Goal: Information Seeking & Learning: Learn about a topic

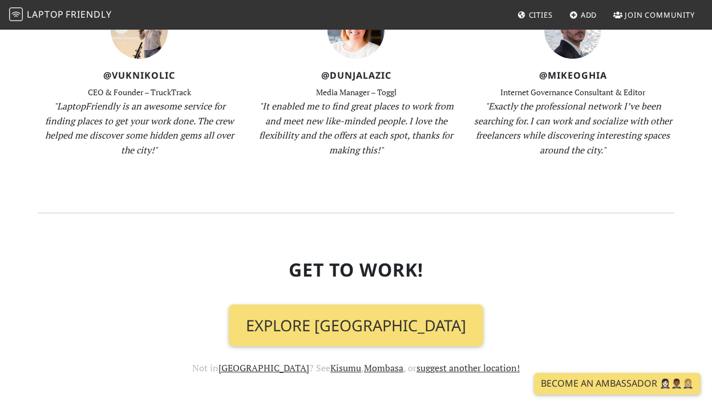
scroll to position [1233, 0]
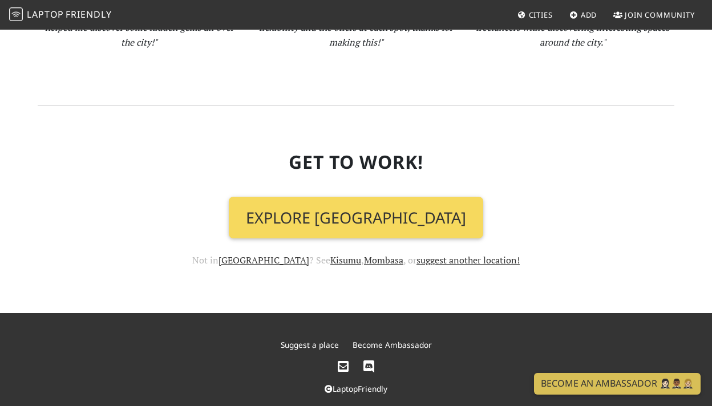
click at [337, 212] on link "Explore [GEOGRAPHIC_DATA]" at bounding box center [356, 218] width 254 height 42
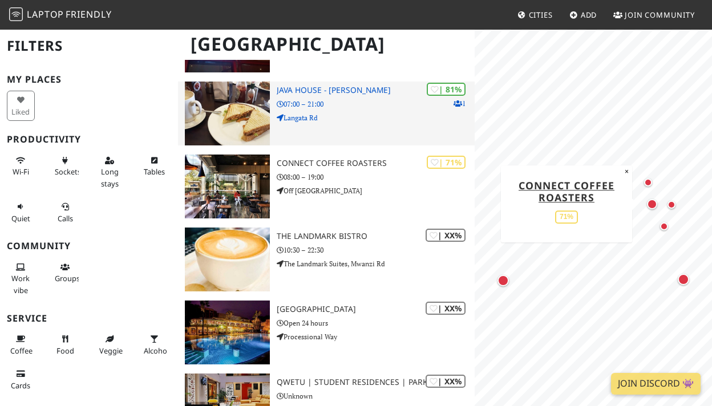
scroll to position [161, 0]
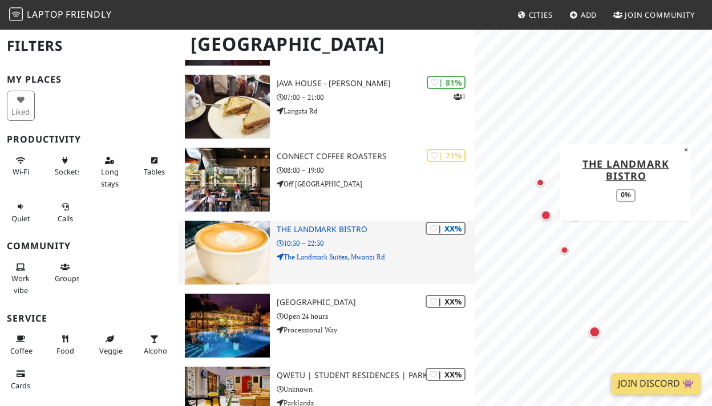
click at [464, 263] on div "[GEOGRAPHIC_DATA] Filters My Places Liked Productivity Wi-Fi Sockets Long stays…" at bounding box center [356, 190] width 712 height 645
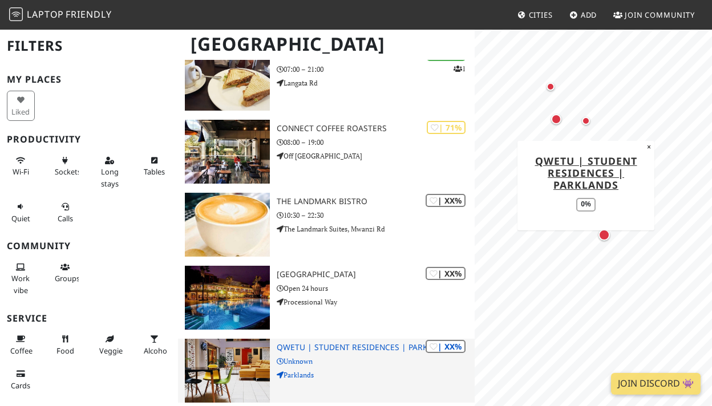
scroll to position [0, 0]
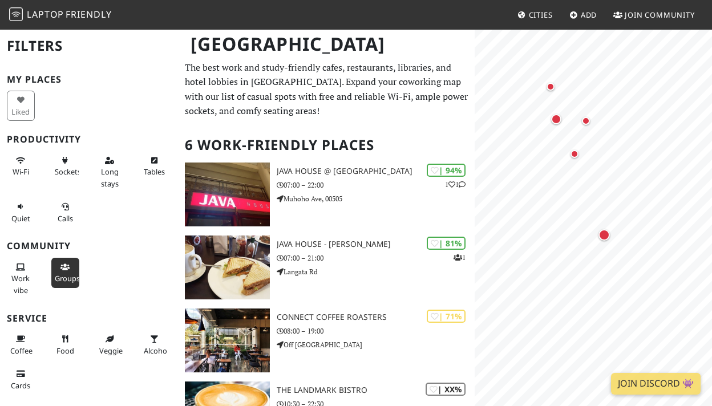
click at [67, 269] on icon at bounding box center [64, 267] width 9 height 7
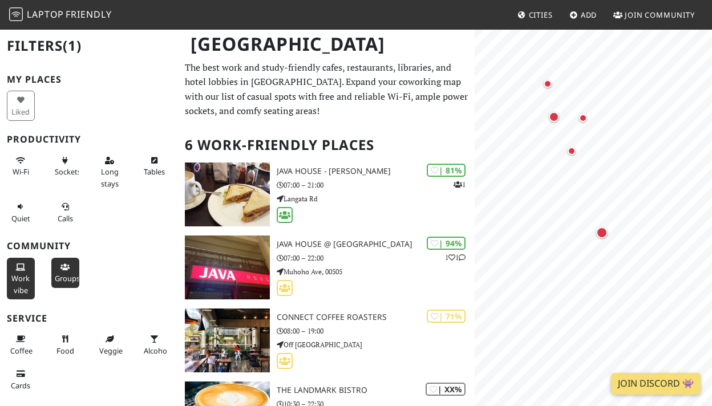
click at [22, 274] on span "Work vibe" at bounding box center [20, 284] width 18 height 22
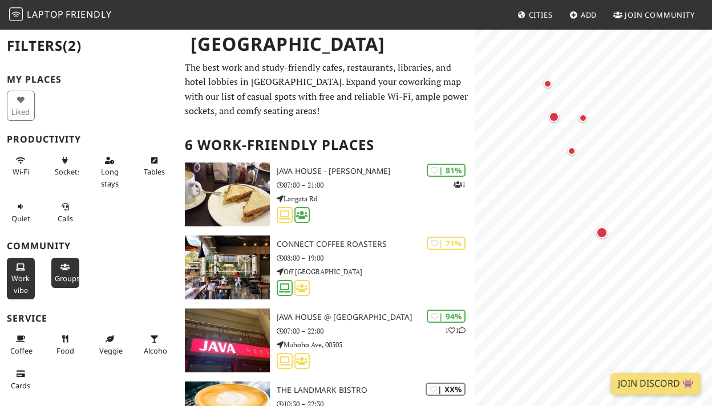
click at [72, 272] on button "Groups" at bounding box center [65, 273] width 28 height 30
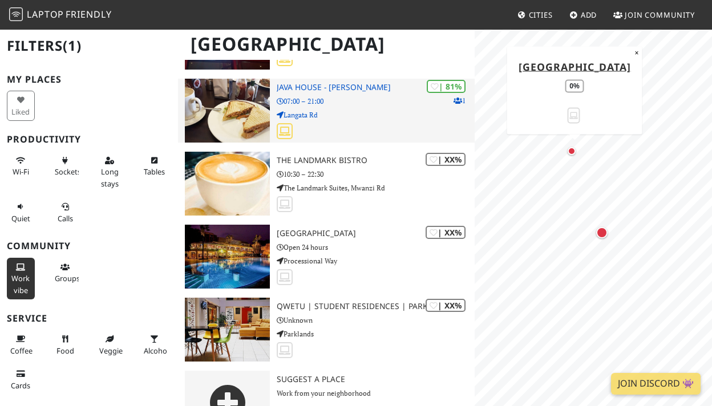
scroll to position [268, 0]
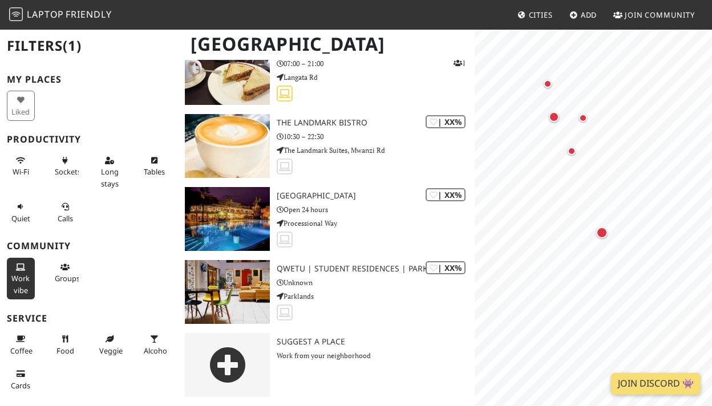
click at [17, 273] on span "Work vibe" at bounding box center [20, 284] width 18 height 22
